Goal: Task Accomplishment & Management: Use online tool/utility

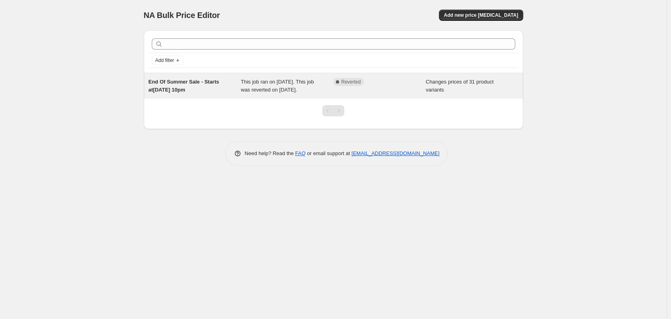
click at [168, 86] on div "End Of Summer Sale - Starts at[DATE] 10pm" at bounding box center [195, 86] width 93 height 16
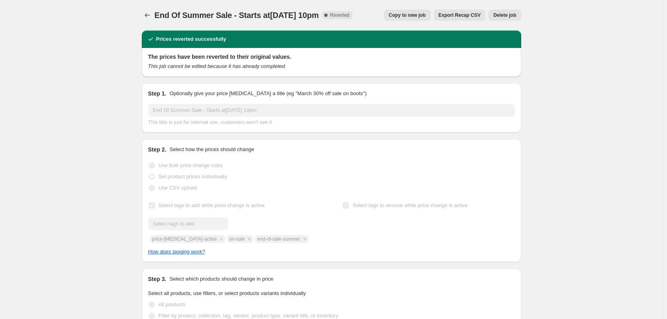
click at [415, 14] on span "Copy to new job" at bounding box center [406, 15] width 37 height 6
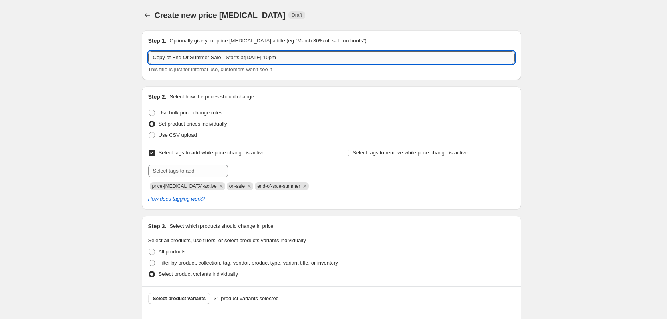
drag, startPoint x: 279, startPoint y: 57, endPoint x: 362, endPoint y: 56, distance: 82.2
click at [362, 56] on input "Copy of End Of Summer Sale - Starts at27 Aug 2025, 10pm" at bounding box center [331, 57] width 366 height 13
click at [304, 59] on input "Copy of End Of Summer Sale - Starts at27 Aug 2025, 10pm" at bounding box center [331, 57] width 366 height 13
drag, startPoint x: 89, startPoint y: 44, endPoint x: -91, endPoint y: 39, distance: 180.1
click at [0, 39] on html "Home Settings Plans Skip to content Create new price change job. This page is r…" at bounding box center [333, 159] width 667 height 319
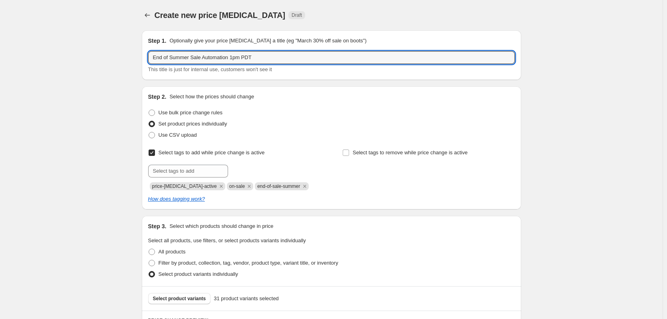
type input "End of Summer Sale Automation 1pm PDT"
click at [331, 126] on div "Set product prices individually" at bounding box center [331, 123] width 366 height 11
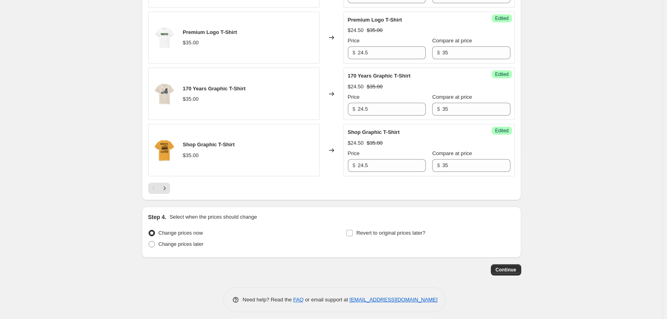
scroll to position [1287, 0]
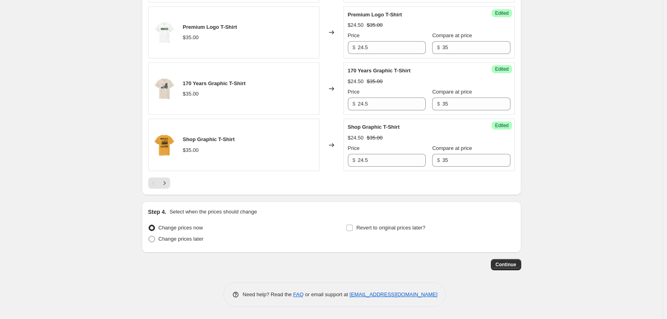
click at [152, 237] on span at bounding box center [152, 239] width 6 height 6
click at [149, 236] on input "Change prices later" at bounding box center [149, 236] width 0 height 0
radio input "true"
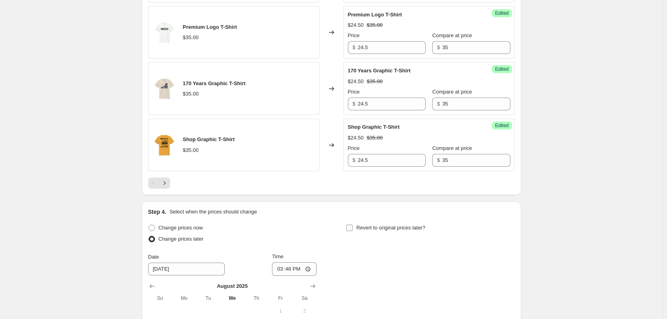
click at [348, 229] on span at bounding box center [349, 227] width 7 height 7
click at [348, 229] on input "Revert to original prices later?" at bounding box center [349, 227] width 6 height 6
checkbox input "true"
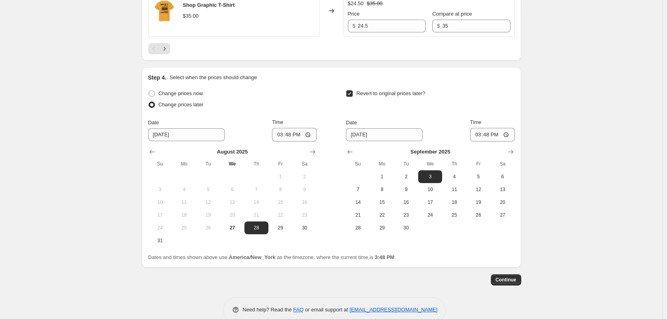
scroll to position [1436, 0]
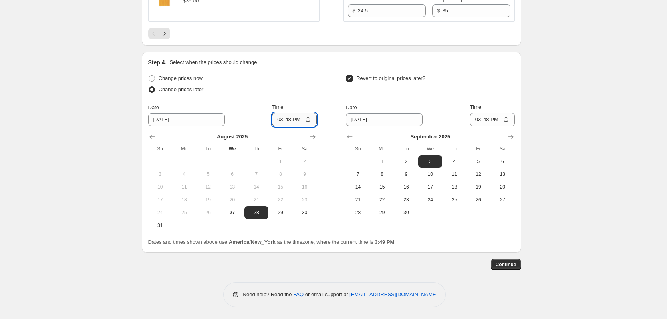
click at [308, 119] on input "15:48" at bounding box center [294, 120] width 45 height 14
type input "16:00"
click at [308, 81] on div "Change prices now" at bounding box center [232, 78] width 168 height 11
click at [239, 212] on span "27" at bounding box center [232, 212] width 18 height 6
type input "8/27/2025"
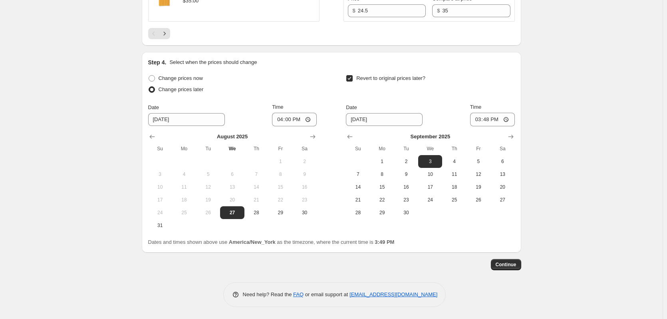
click at [257, 90] on div "Change prices later" at bounding box center [232, 89] width 168 height 11
click at [300, 91] on div "Change prices later" at bounding box center [232, 89] width 168 height 11
click at [398, 115] on input "9/3/2025" at bounding box center [384, 119] width 77 height 13
click at [404, 162] on span "2" at bounding box center [406, 161] width 18 height 6
type input "9/2/2025"
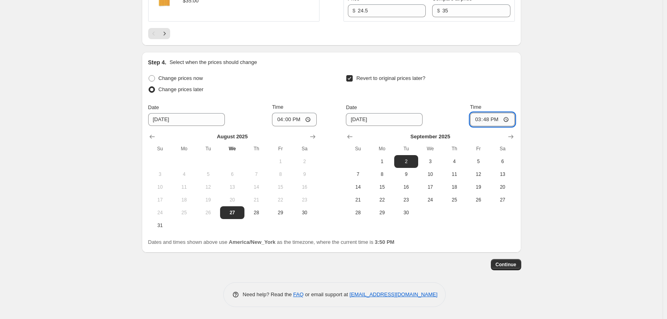
click at [511, 119] on input "15:48" at bounding box center [492, 120] width 45 height 14
type input "04:00"
click at [515, 264] on span "Continue" at bounding box center [505, 264] width 21 height 6
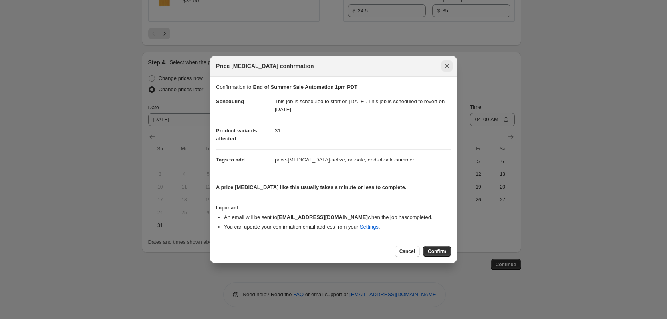
click at [447, 63] on icon "Close" at bounding box center [447, 66] width 8 height 8
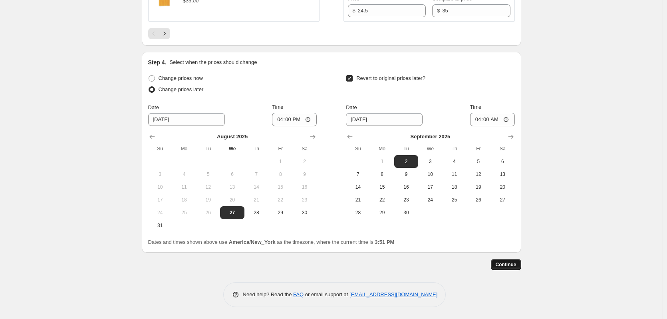
click at [511, 267] on span "Continue" at bounding box center [505, 264] width 21 height 6
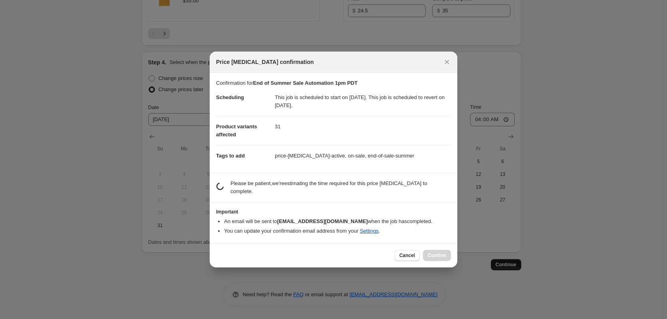
scroll to position [0, 0]
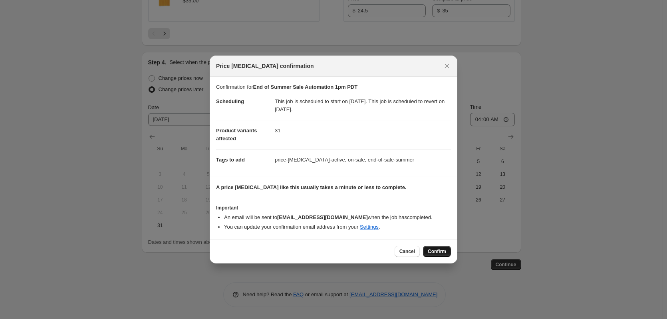
click at [443, 249] on span "Confirm" at bounding box center [437, 251] width 18 height 6
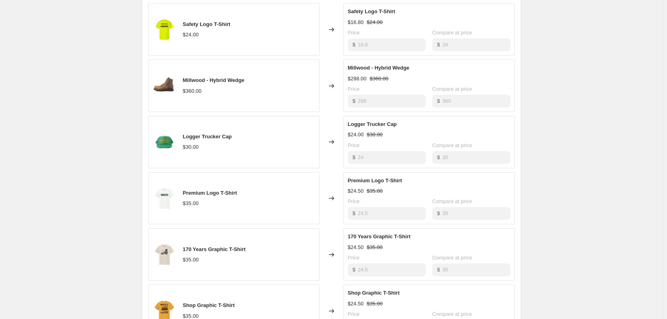
scroll to position [846, 0]
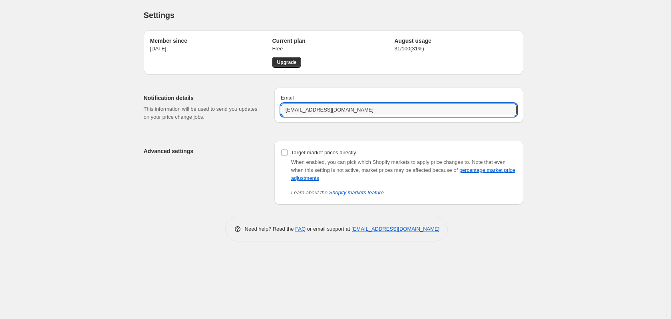
drag, startPoint x: 300, startPoint y: 111, endPoint x: 109, endPoint y: 90, distance: 191.9
click at [124, 91] on div "Settings. This page is ready Settings Member since Aug 26, 2025 Current plan Fr…" at bounding box center [333, 159] width 666 height 319
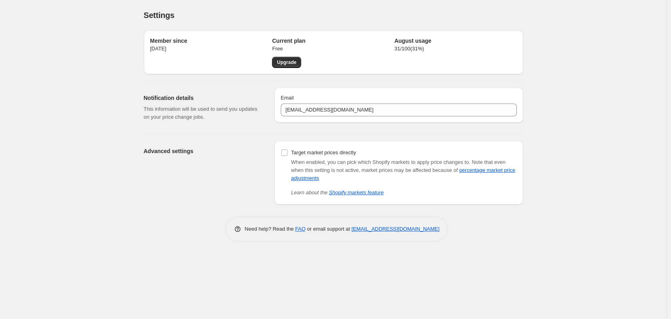
drag, startPoint x: 168, startPoint y: 213, endPoint x: 240, endPoint y: 164, distance: 86.8
click at [168, 213] on div "Member since Aug 26, 2025 Current plan Free Upgrade August usage 31 / 100 ( 31 …" at bounding box center [333, 132] width 379 height 217
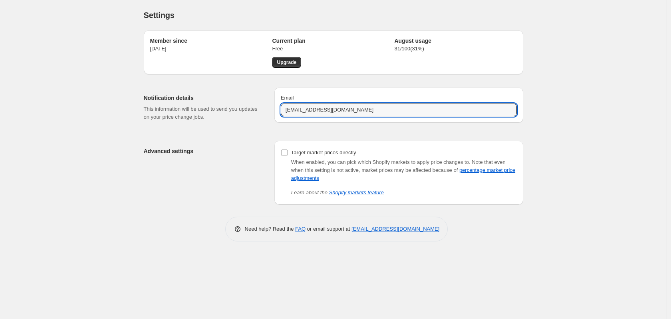
drag, startPoint x: 378, startPoint y: 112, endPoint x: 59, endPoint y: 51, distance: 325.6
click at [65, 51] on div "Settings. This page is ready Settings Member since Aug 26, 2025 Current plan Fr…" at bounding box center [333, 159] width 666 height 319
click at [289, 113] on input "[EMAIL_ADDRESS][DOMAIN_NAME]" at bounding box center [399, 109] width 236 height 13
drag, startPoint x: 299, startPoint y: 110, endPoint x: 197, endPoint y: 97, distance: 103.0
click at [199, 99] on div "Notification details This information will be used to send you updates on your …" at bounding box center [330, 104] width 386 height 46
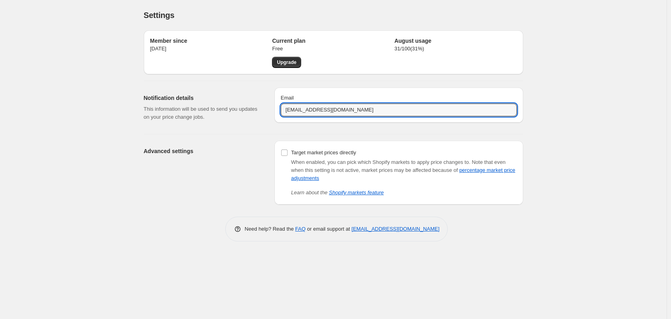
click at [28, 44] on div "Settings. This page is ready Settings Member since Aug 26, 2025 Current plan Fr…" at bounding box center [333, 159] width 666 height 319
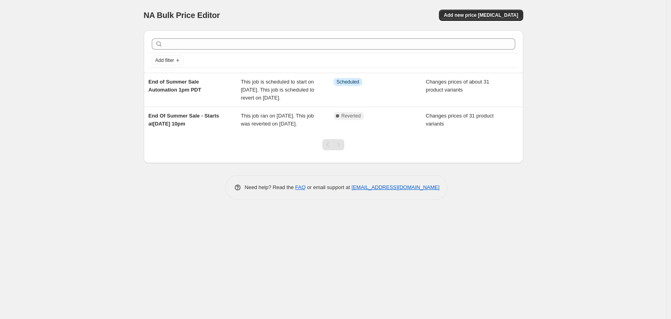
click at [182, 311] on div "NA Bulk Price Editor. This page is ready NA Bulk Price Editor Add new price cha…" at bounding box center [333, 159] width 666 height 319
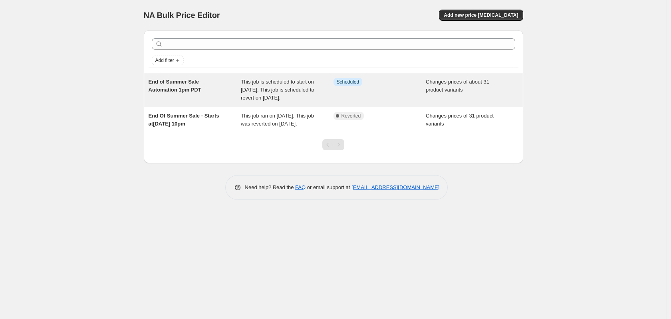
click at [200, 84] on span "End of Summer Sale Automation 1pm PDT" at bounding box center [175, 86] width 53 height 14
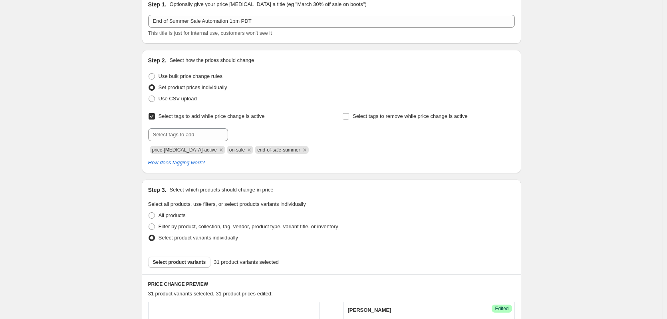
scroll to position [21, 0]
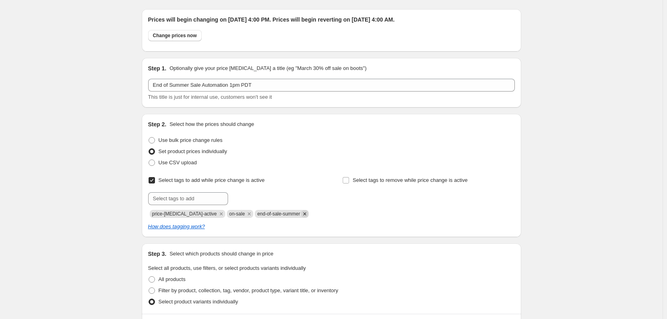
click at [301, 214] on icon "Remove end-of-sale-summer" at bounding box center [304, 213] width 7 height 7
click at [192, 199] on input "text" at bounding box center [188, 198] width 80 height 13
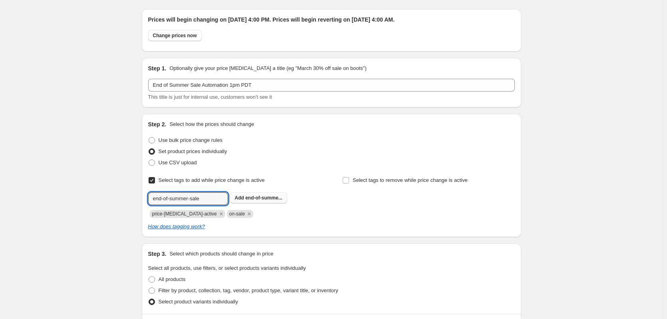
type input "end-of-summer-sale"
click at [258, 198] on span "end-of-summe..." at bounding box center [263, 198] width 37 height 6
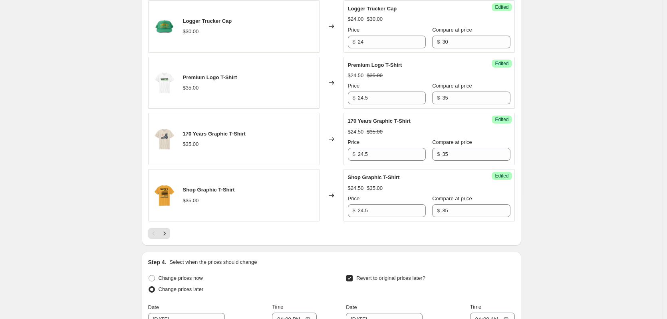
scroll to position [1485, 0]
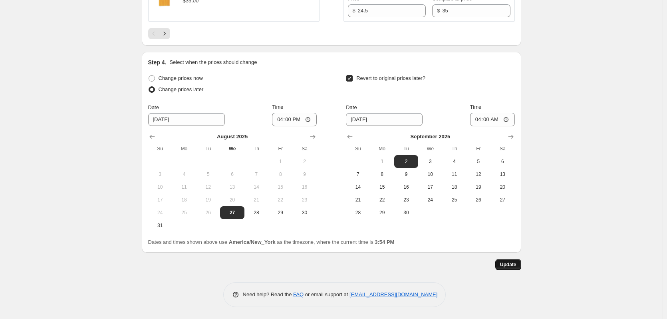
click at [514, 261] on span "Update" at bounding box center [508, 264] width 16 height 6
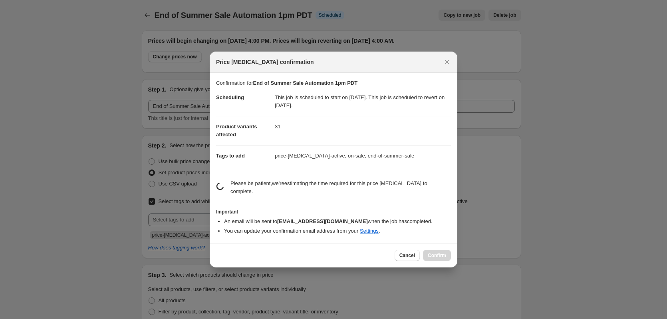
scroll to position [0, 0]
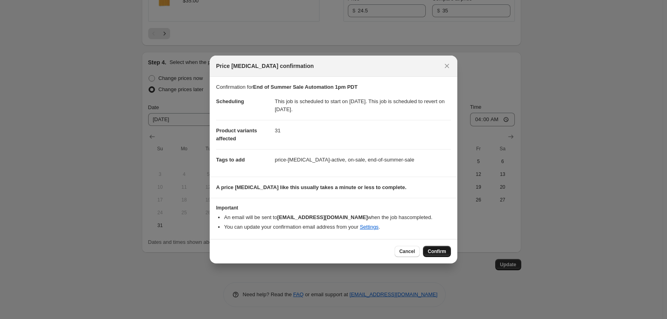
click at [439, 252] on span "Confirm" at bounding box center [437, 251] width 18 height 6
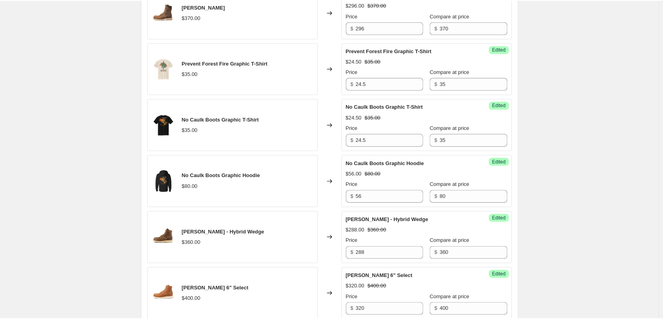
scroll to position [753, 0]
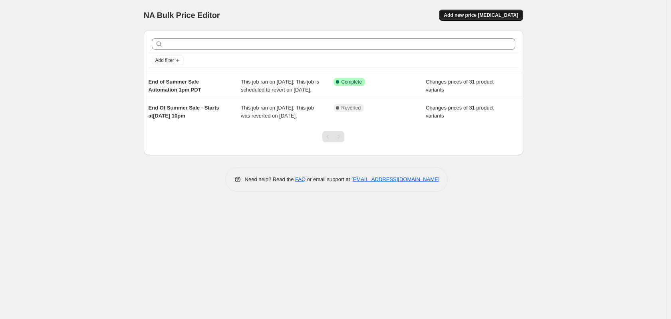
click at [496, 14] on span "Add new price [MEDICAL_DATA]" at bounding box center [481, 15] width 74 height 6
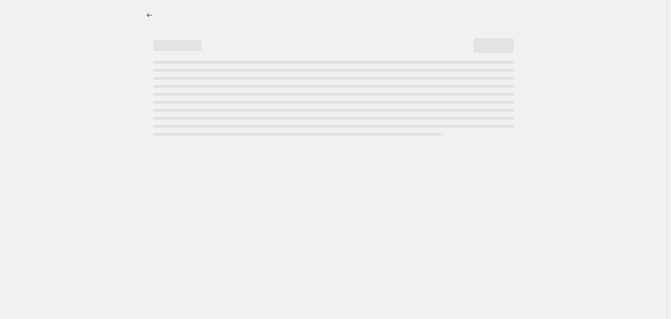
select select "percentage"
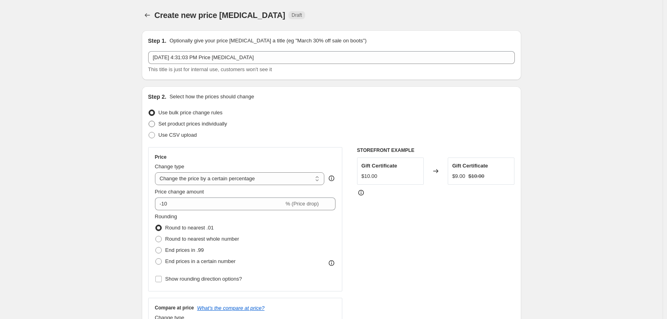
click at [154, 126] on span at bounding box center [152, 124] width 6 height 6
click at [149, 121] on input "Set product prices individually" at bounding box center [149, 121] width 0 height 0
radio input "true"
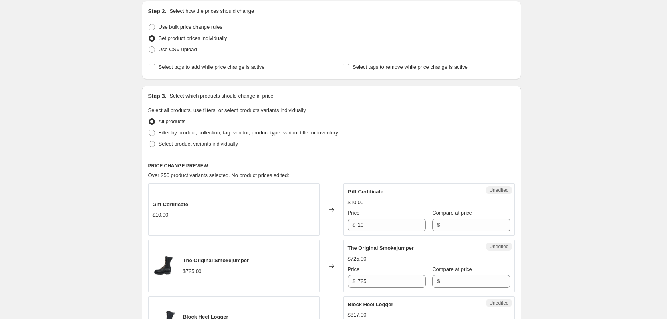
scroll to position [67, 0]
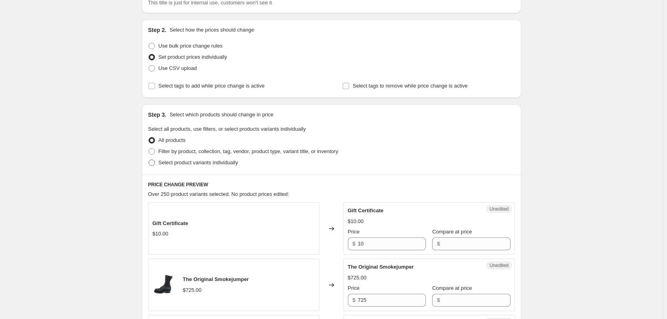
click at [154, 162] on span at bounding box center [152, 162] width 6 height 6
click at [149, 160] on input "Select product variants individually" at bounding box center [149, 159] width 0 height 0
radio input "true"
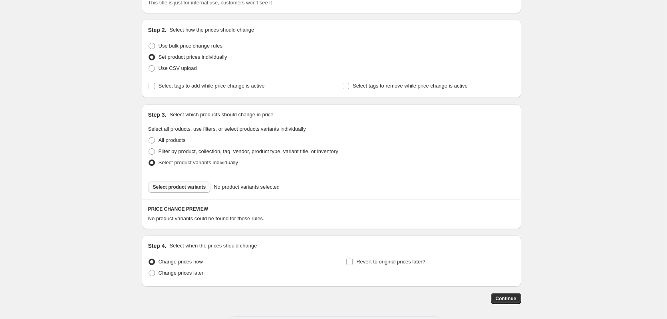
click at [193, 183] on button "Select product variants" at bounding box center [179, 186] width 63 height 11
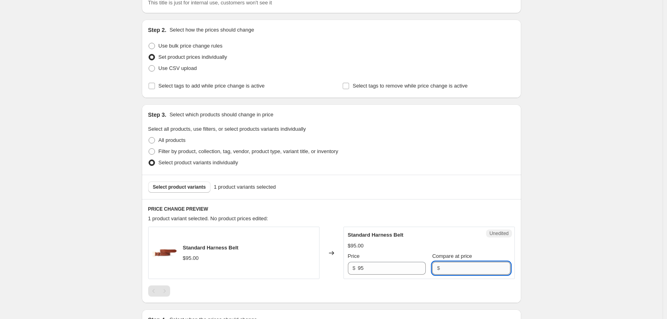
click at [453, 268] on input "Compare at price" at bounding box center [476, 267] width 68 height 13
type input "76"
click at [410, 179] on div "Select product variants 1 product variants selected" at bounding box center [331, 186] width 379 height 24
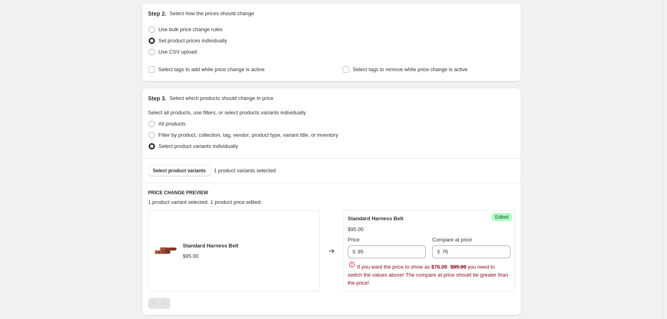
scroll to position [0, 0]
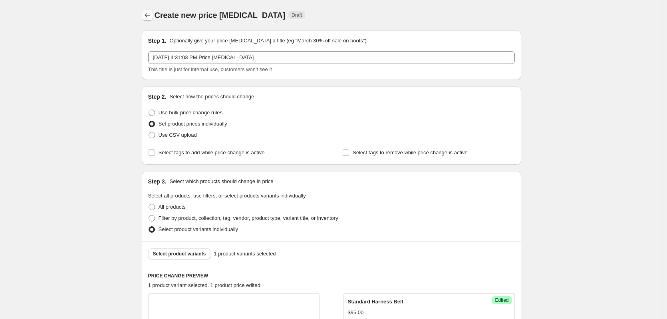
click at [145, 17] on icon "Price change jobs" at bounding box center [147, 15] width 8 height 8
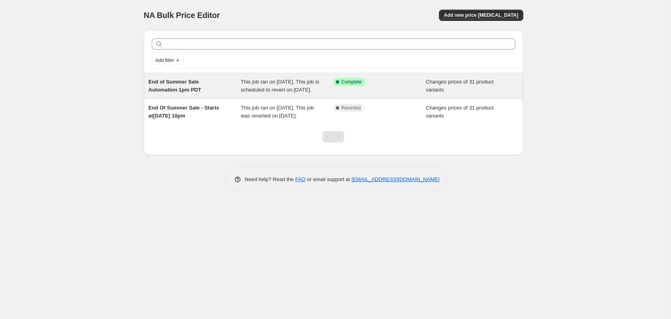
click at [193, 90] on div "End of Summer Sale Automation 1pm PDT" at bounding box center [195, 86] width 93 height 16
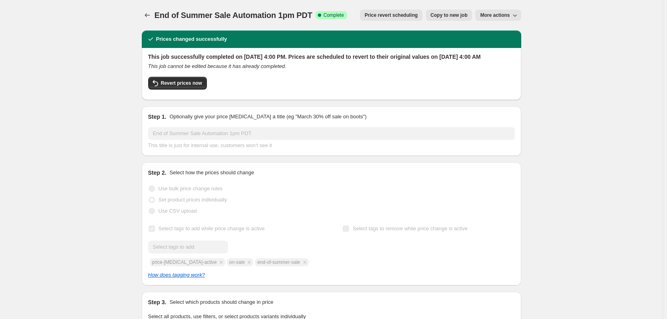
click at [438, 14] on span "Copy to new job" at bounding box center [448, 15] width 37 height 6
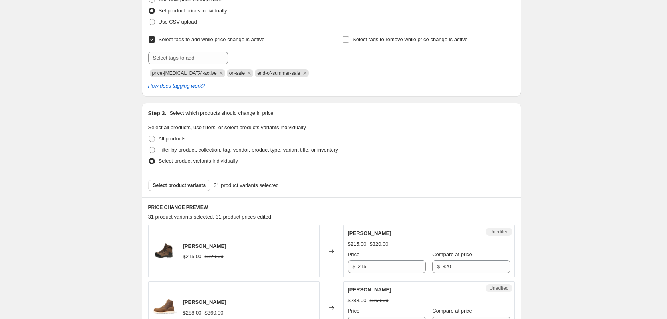
scroll to position [200, 0]
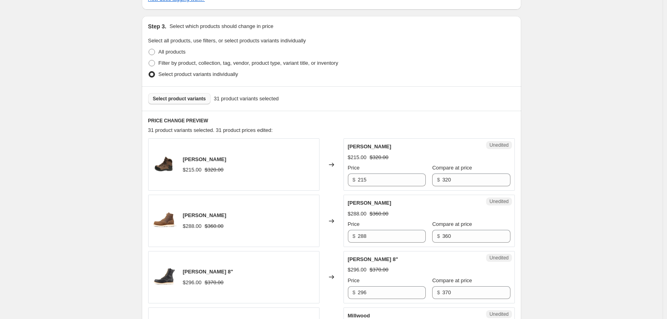
click at [180, 99] on span "Select product variants" at bounding box center [179, 98] width 53 height 6
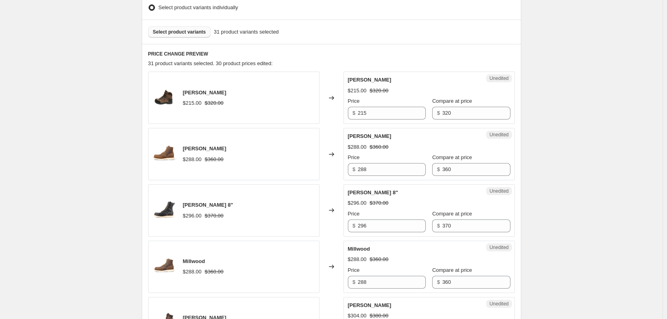
scroll to position [133, 0]
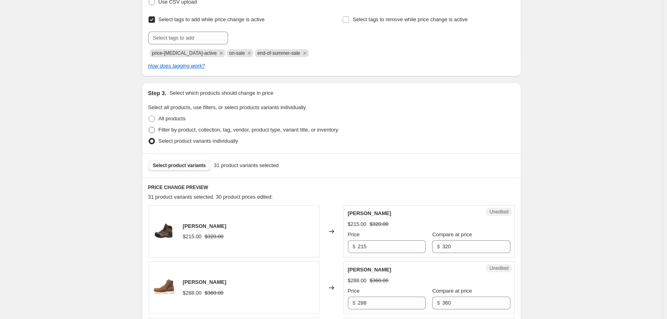
click at [156, 133] on label "Filter by product, collection, tag, vendor, product type, variant title, or inv…" at bounding box center [243, 129] width 190 height 11
click at [149, 127] on input "Filter by product, collection, tag, vendor, product type, variant title, or inv…" at bounding box center [149, 127] width 0 height 0
radio input "true"
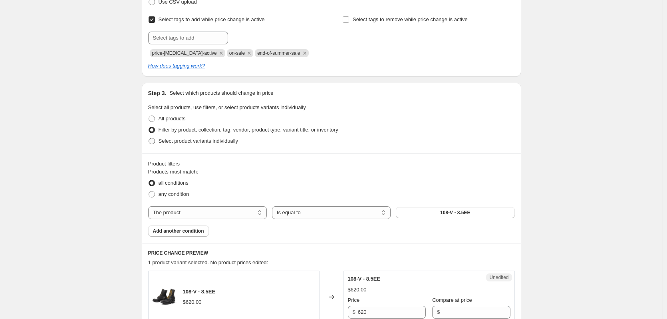
click at [155, 139] on span at bounding box center [152, 141] width 6 height 6
click at [149, 138] on input "Select product variants individually" at bounding box center [149, 138] width 0 height 0
radio input "true"
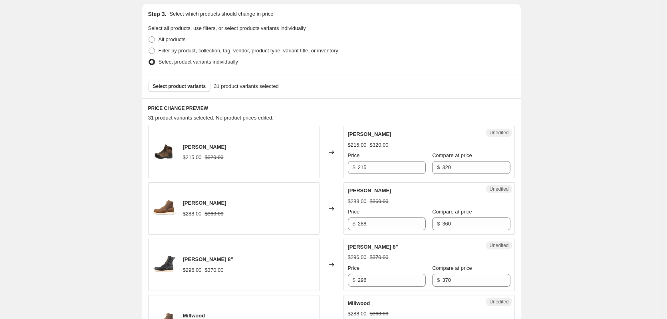
scroll to position [266, 0]
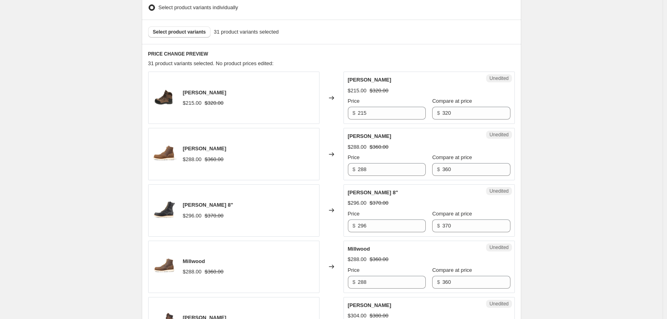
click at [261, 97] on div "Payette $215.00 $320.00" at bounding box center [233, 97] width 171 height 52
drag, startPoint x: 188, startPoint y: 98, endPoint x: 313, endPoint y: 99, distance: 124.2
click at [251, 100] on div "Payette $215.00 $320.00" at bounding box center [233, 97] width 171 height 52
click at [319, 97] on div "Payette $215.00 $320.00 Changed to Unedited Payette $215.00 $320.00 Price $ 215…" at bounding box center [331, 97] width 366 height 52
click at [458, 99] on span "Compare at price" at bounding box center [452, 101] width 40 height 6
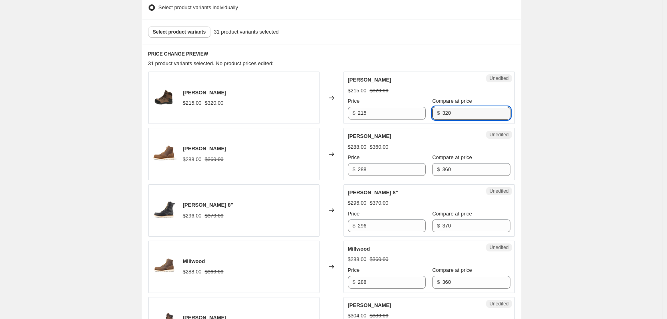
click at [458, 107] on input "320" at bounding box center [476, 113] width 68 height 13
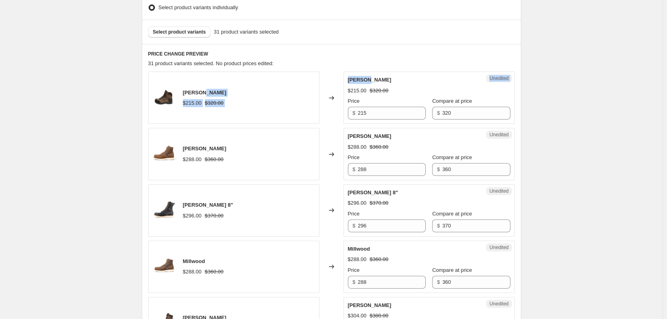
drag, startPoint x: 470, startPoint y: 81, endPoint x: 221, endPoint y: 80, distance: 249.1
click at [225, 82] on div "Payette $215.00 $320.00 Changed to Unedited Payette $215.00 $320.00 Price $ 215…" at bounding box center [331, 97] width 366 height 52
click at [200, 32] on span "Select product variants" at bounding box center [179, 32] width 53 height 6
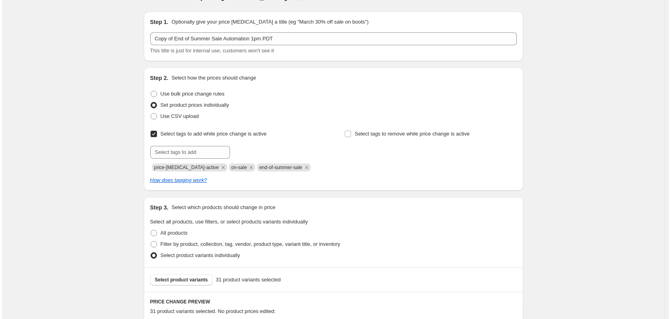
scroll to position [0, 0]
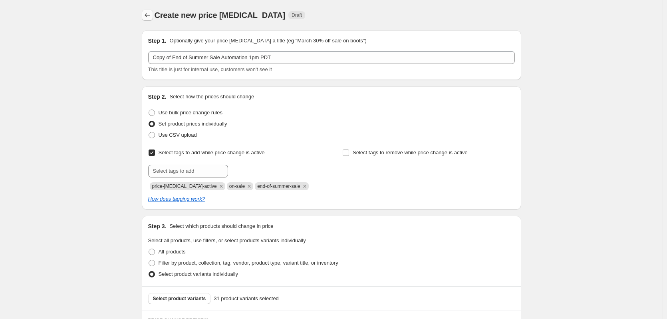
click at [151, 13] on icon "Price change jobs" at bounding box center [147, 15] width 8 height 8
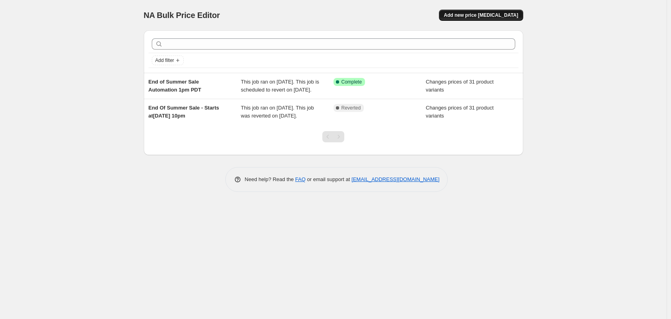
click at [472, 16] on span "Add new price [MEDICAL_DATA]" at bounding box center [481, 15] width 74 height 6
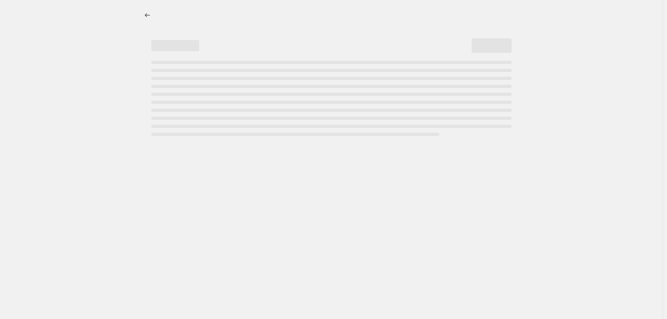
select select "percentage"
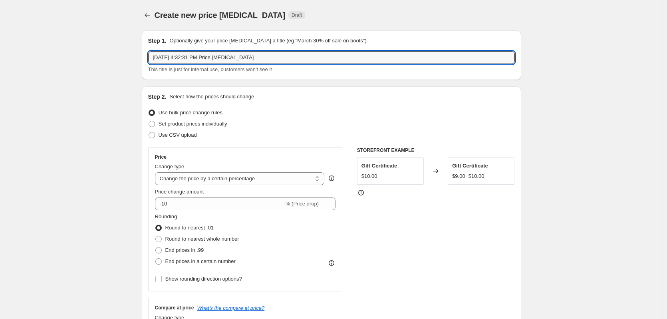
drag, startPoint x: 273, startPoint y: 57, endPoint x: -77, endPoint y: 33, distance: 351.4
click at [0, 33] on html "Home Settings Plans Skip to content Create new price [MEDICAL_DATA]. This page …" at bounding box center [333, 159] width 667 height 319
type input "End of Summer Sale Belt"
click at [151, 127] on span at bounding box center [152, 124] width 6 height 6
click at [149, 121] on input "Set product prices individually" at bounding box center [149, 121] width 0 height 0
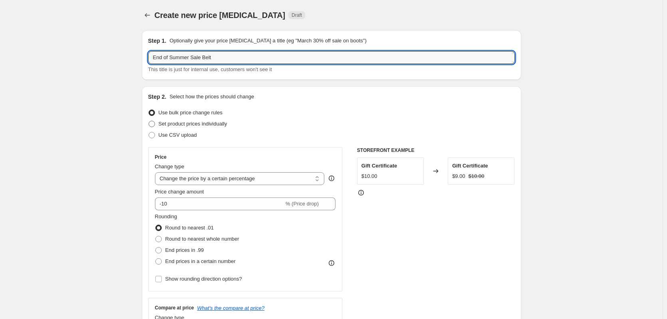
radio input "true"
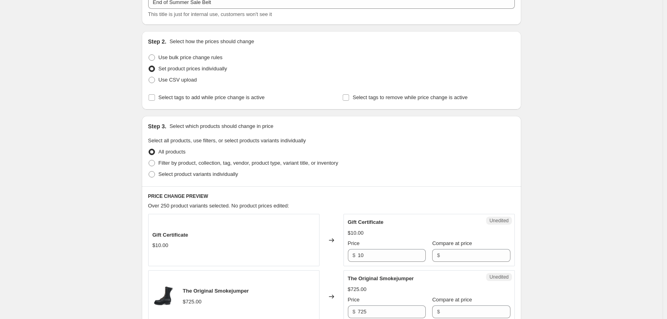
scroll to position [67, 0]
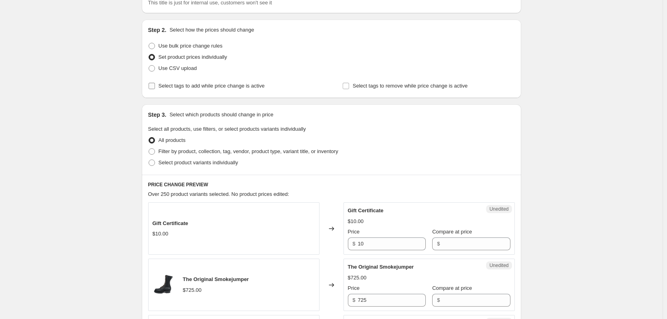
click at [155, 83] on input "Select tags to add while price change is active" at bounding box center [152, 86] width 6 height 6
checkbox input "true"
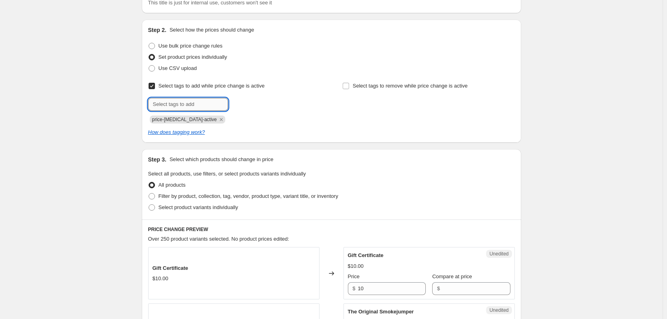
click at [198, 102] on input "text" at bounding box center [188, 104] width 80 height 13
type input "on-sale"
drag, startPoint x: 256, startPoint y: 104, endPoint x: 241, endPoint y: 102, distance: 15.3
click at [256, 104] on span "on-sale" at bounding box center [253, 104] width 17 height 6
click at [202, 101] on input "text" at bounding box center [188, 104] width 80 height 13
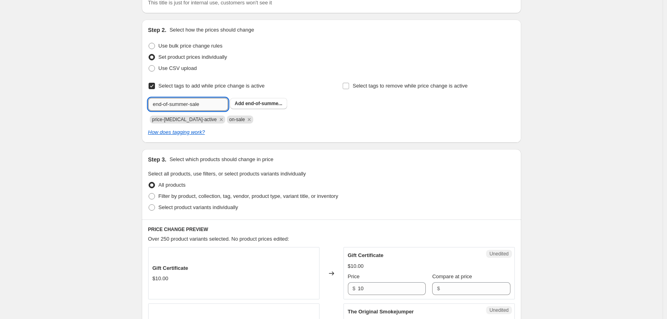
type input "end-of-summer-sale"
click at [148, 20] on button "Submit" at bounding box center [159, 24] width 23 height 8
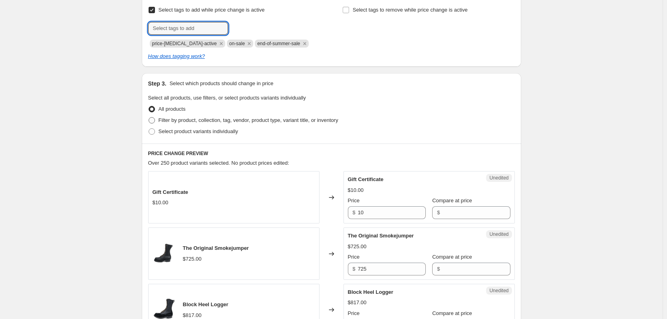
scroll to position [133, 0]
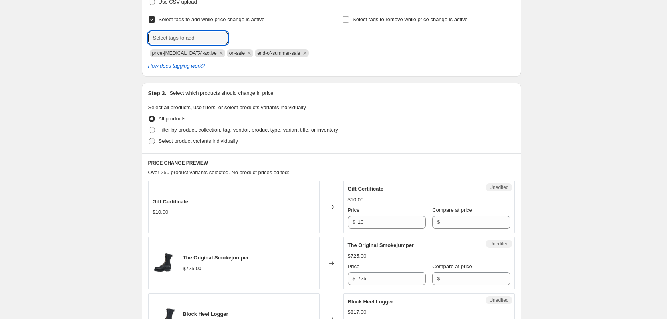
click at [161, 145] on label "Select product variants individually" at bounding box center [193, 140] width 90 height 11
click at [149, 138] on input "Select product variants individually" at bounding box center [149, 138] width 0 height 0
radio input "true"
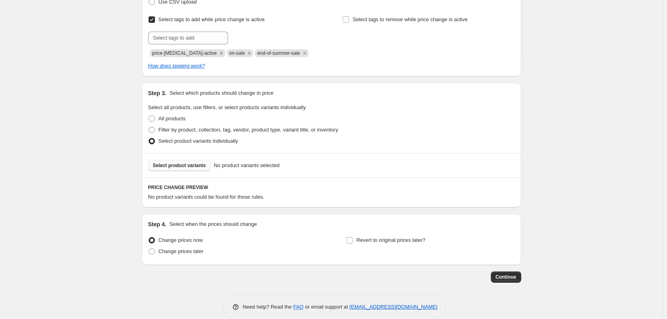
click at [189, 165] on span "Select product variants" at bounding box center [179, 165] width 53 height 6
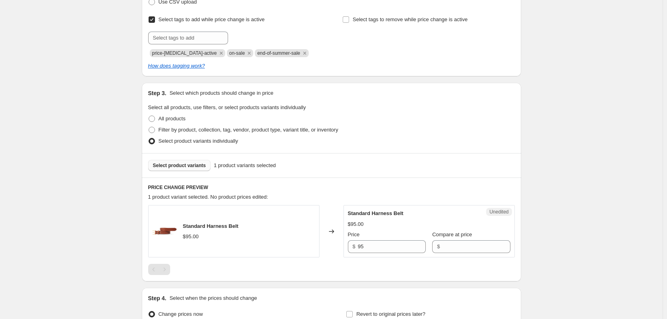
click at [438, 238] on label "Compare at price" at bounding box center [452, 234] width 40 height 8
click at [442, 240] on input "Compare at price" at bounding box center [476, 246] width 68 height 13
type input "76"
click at [385, 145] on div "Select product variants individually" at bounding box center [331, 140] width 366 height 11
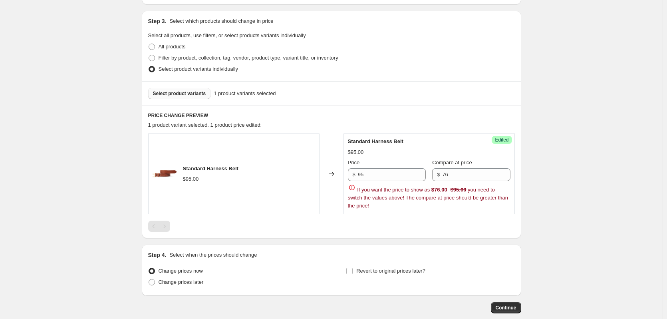
scroll to position [248, 0]
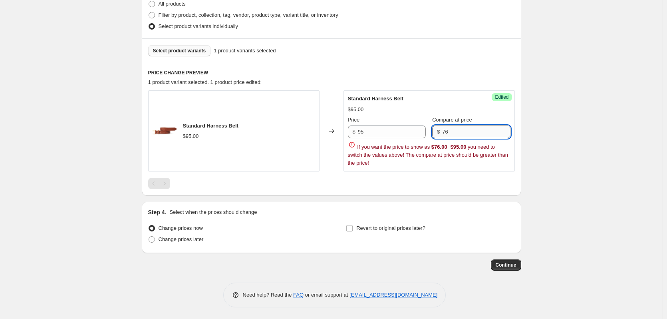
click at [462, 129] on input "76" at bounding box center [476, 131] width 68 height 13
drag, startPoint x: 382, startPoint y: 131, endPoint x: 109, endPoint y: 119, distance: 273.3
click at [164, 122] on div "Standard Harness Belt $95.00 Changed to Success Edited Standard Harness Belt $9…" at bounding box center [331, 130] width 366 height 81
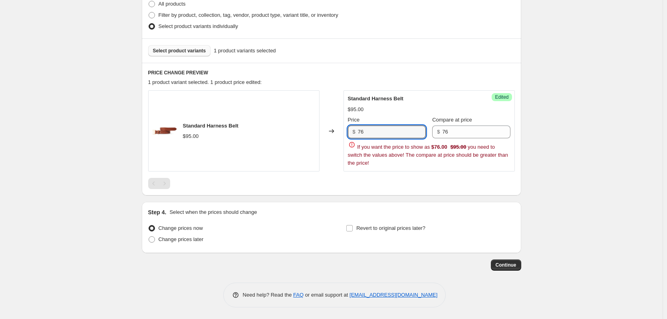
type input "76"
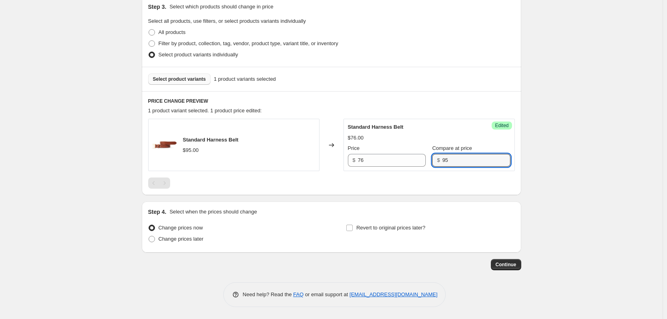
type input "95"
click at [341, 211] on div "Step 4. Select when the prices should change" at bounding box center [331, 212] width 366 height 8
click at [352, 228] on input "Revert to original prices later?" at bounding box center [349, 227] width 6 height 6
checkbox input "true"
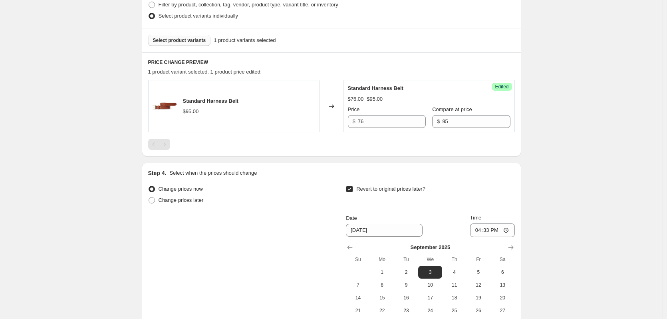
scroll to position [286, 0]
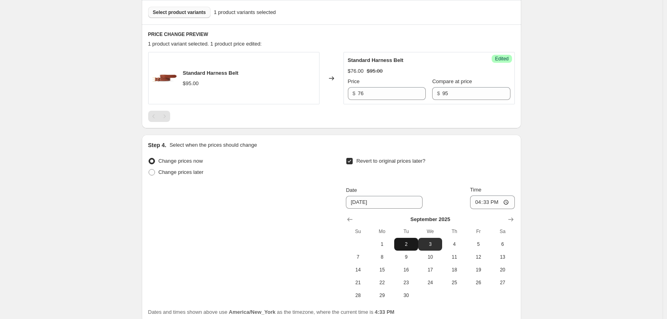
click at [408, 245] on span "2" at bounding box center [406, 244] width 18 height 6
type input "9/2/2025"
click at [512, 201] on input "16:33" at bounding box center [492, 202] width 45 height 14
click at [507, 200] on input "16:33" at bounding box center [492, 202] width 45 height 14
click at [501, 201] on input "16:33" at bounding box center [492, 202] width 45 height 14
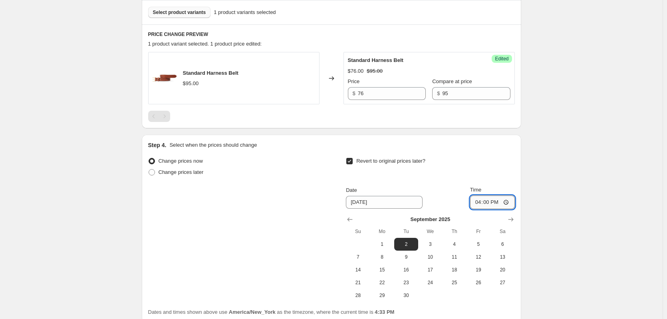
type input "04:00"
drag, startPoint x: 583, startPoint y: 145, endPoint x: 578, endPoint y: 141, distance: 6.2
click at [586, 140] on div "Create new price change job. This page is ready Create new price change job Dra…" at bounding box center [331, 51] width 662 height 674
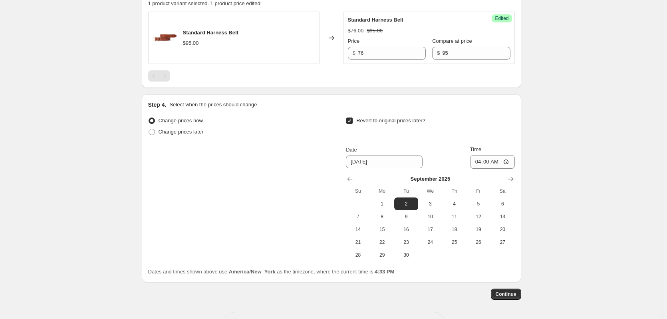
scroll to position [356, 0]
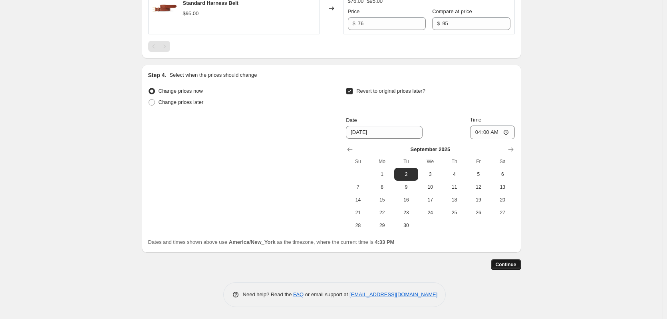
click at [501, 262] on span "Continue" at bounding box center [505, 264] width 21 height 6
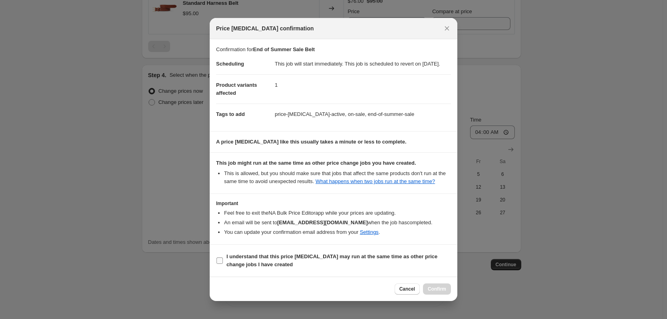
click at [217, 263] on input "I understand that this price change job may run at the same time as other price…" at bounding box center [219, 260] width 6 height 6
checkbox input "true"
click at [429, 290] on span "Confirm" at bounding box center [437, 288] width 18 height 6
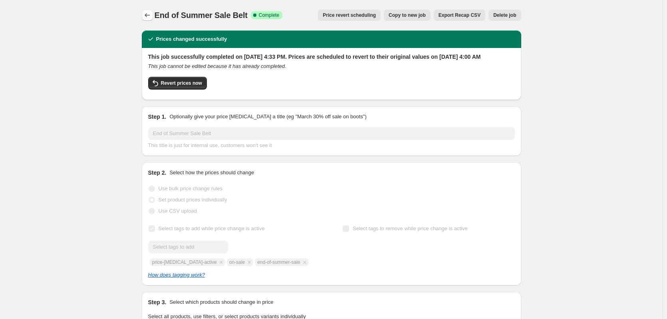
click at [150, 12] on icon "Price change jobs" at bounding box center [147, 15] width 8 height 8
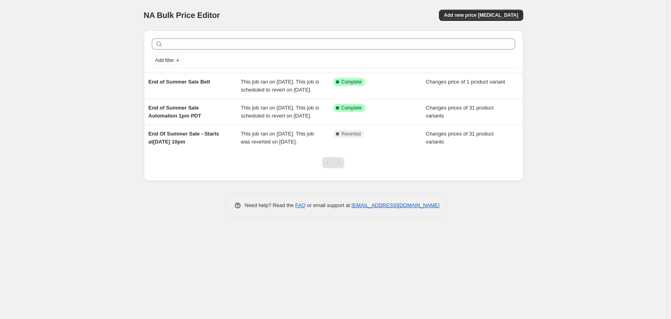
click at [59, 81] on div "NA Bulk Price Editor. This page is ready NA Bulk Price Editor Add new price cha…" at bounding box center [333, 159] width 666 height 319
